Goal: Transaction & Acquisition: Purchase product/service

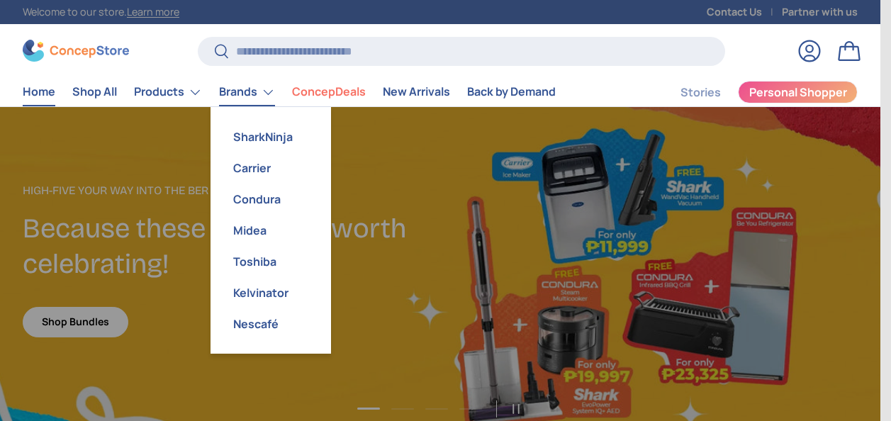
click at [259, 91] on link "Brands" at bounding box center [247, 92] width 56 height 28
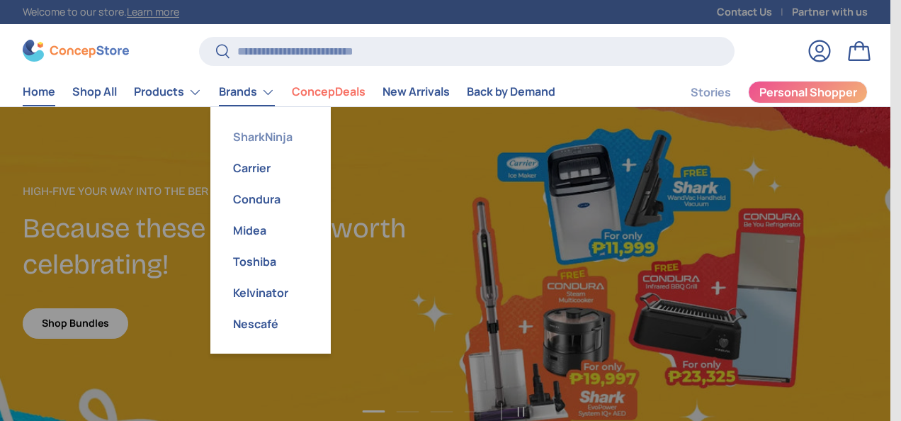
scroll to position [3588, 5602]
click at [261, 169] on link "Carrier" at bounding box center [270, 167] width 103 height 31
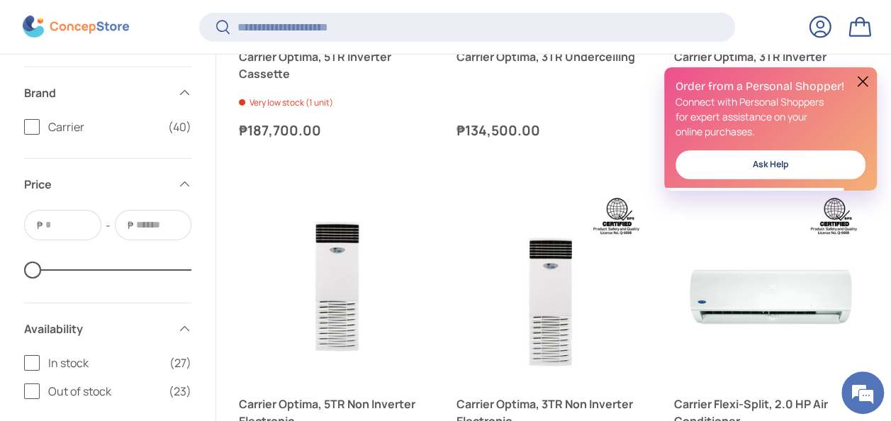
scroll to position [2547, 0]
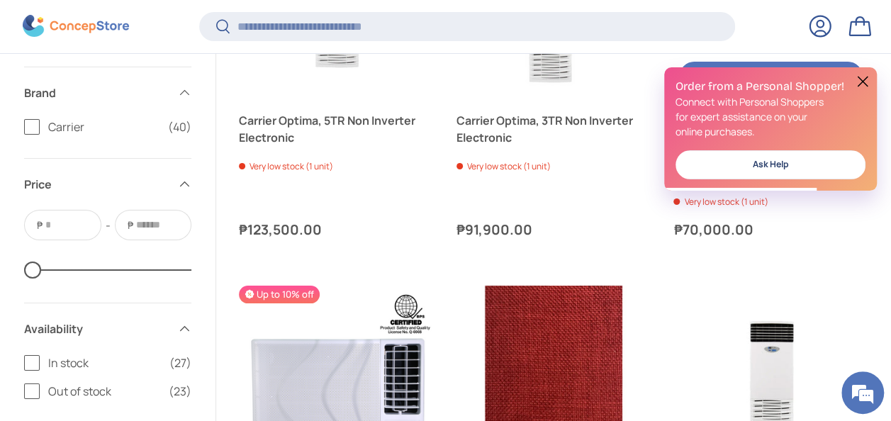
click at [859, 81] on button at bounding box center [862, 81] width 17 height 17
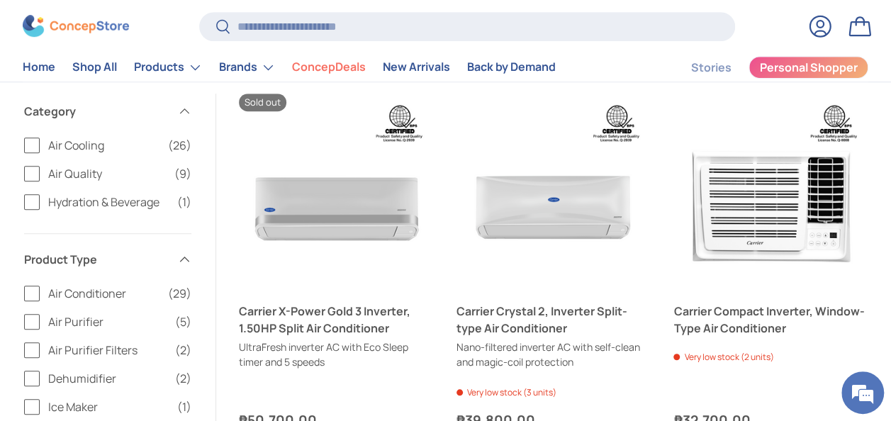
scroll to position [425, 0]
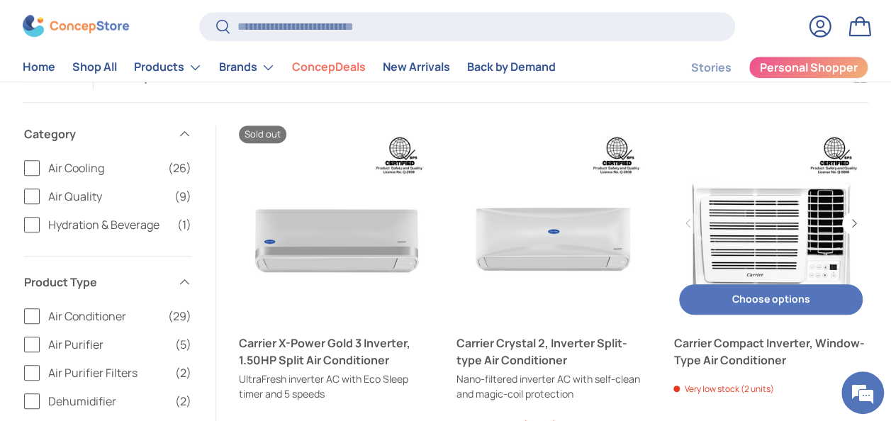
click at [727, 213] on link "Carrier Compact Inverter, Window-Type Air Conditioner" at bounding box center [770, 222] width 195 height 195
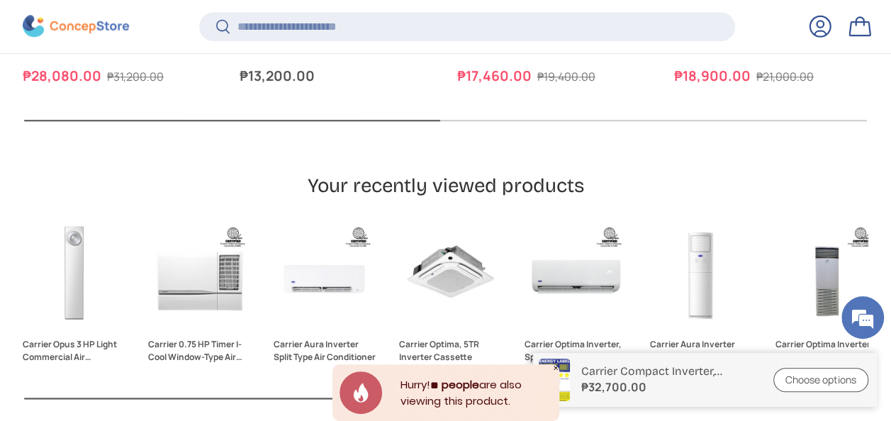
scroll to position [3551, 0]
